Goal: Task Accomplishment & Management: Use online tool/utility

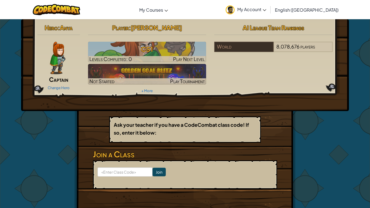
click at [63, 74] on img at bounding box center [57, 58] width 15 height 32
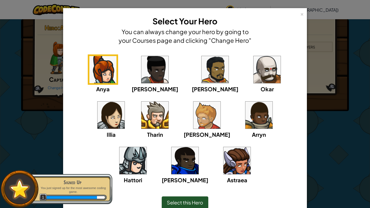
click at [193, 126] on img at bounding box center [206, 114] width 27 height 27
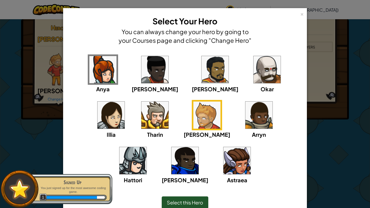
click at [192, 83] on div "[PERSON_NAME]" at bounding box center [215, 73] width 47 height 39
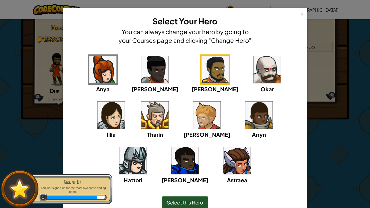
click at [142, 71] on img at bounding box center [154, 69] width 27 height 27
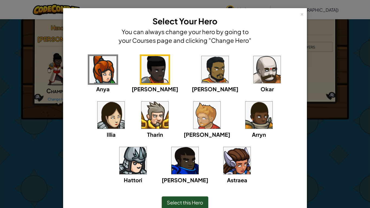
click at [245, 116] on img at bounding box center [258, 114] width 27 height 27
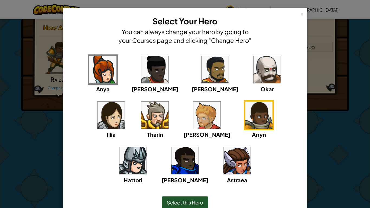
click at [201, 63] on img at bounding box center [214, 69] width 27 height 27
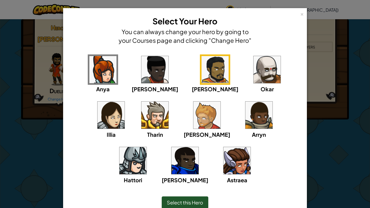
click at [190, 200] on span "Select this Hero" at bounding box center [185, 202] width 36 height 6
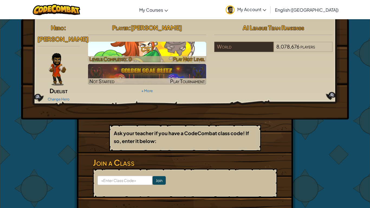
click at [182, 56] on span "Play Next Level" at bounding box center [189, 59] width 32 height 6
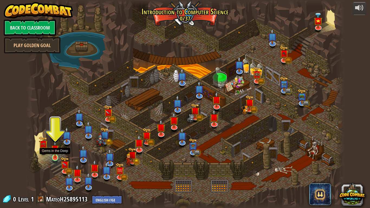
click at [53, 157] on img at bounding box center [55, 149] width 8 height 18
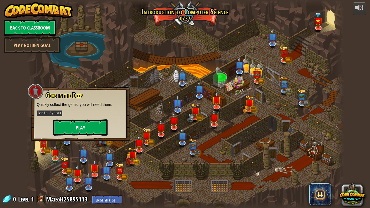
click at [78, 127] on button "Play" at bounding box center [80, 127] width 54 height 16
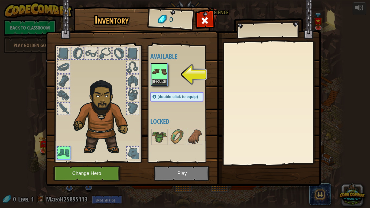
click at [163, 75] on img at bounding box center [159, 71] width 15 height 15
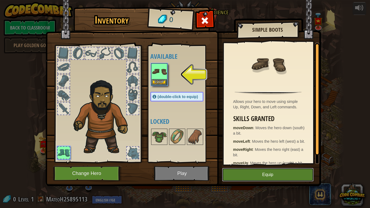
click at [260, 175] on button "Equip" at bounding box center [267, 175] width 91 height 14
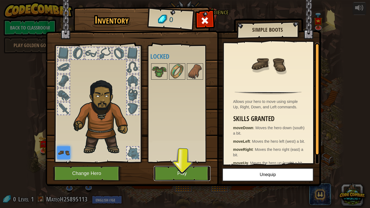
click at [201, 171] on button "Play" at bounding box center [182, 173] width 57 height 15
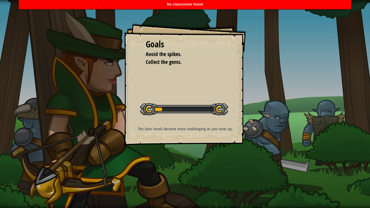
click at [208, 154] on div "Goals Avoid the spikes. Collect the gems. Start Level Error loading from server…" at bounding box center [185, 104] width 370 height 208
click at [158, 80] on div "Goals Avoid the spikes. Collect the gems. Start Level Error loading from server…" at bounding box center [185, 84] width 122 height 122
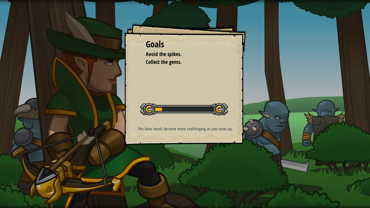
click at [183, 123] on div "Goals Avoid the spikes. Collect the gems. Start Level Error loading from server…" at bounding box center [185, 84] width 122 height 122
